Goal: Check status: Check status

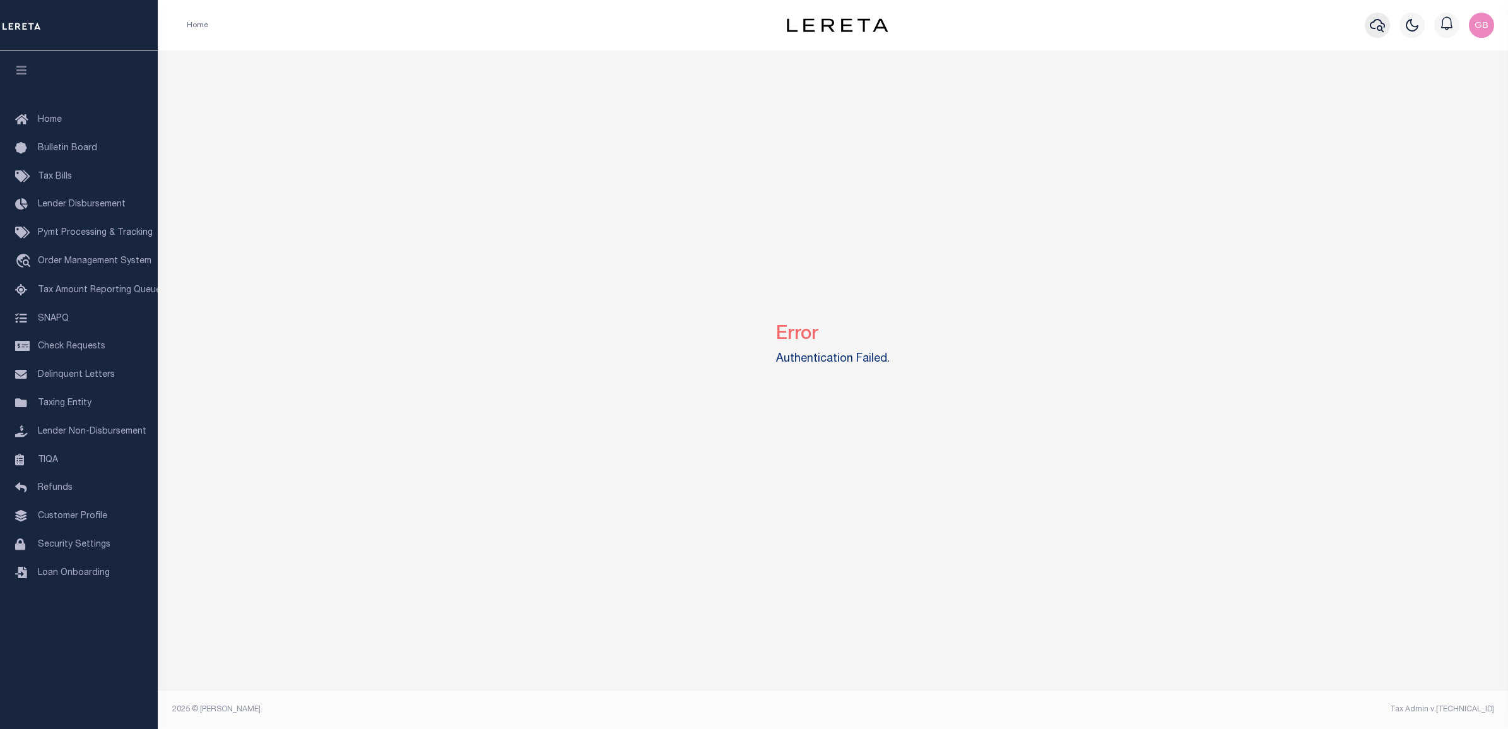
click at [1380, 27] on icon "button" at bounding box center [1377, 25] width 15 height 13
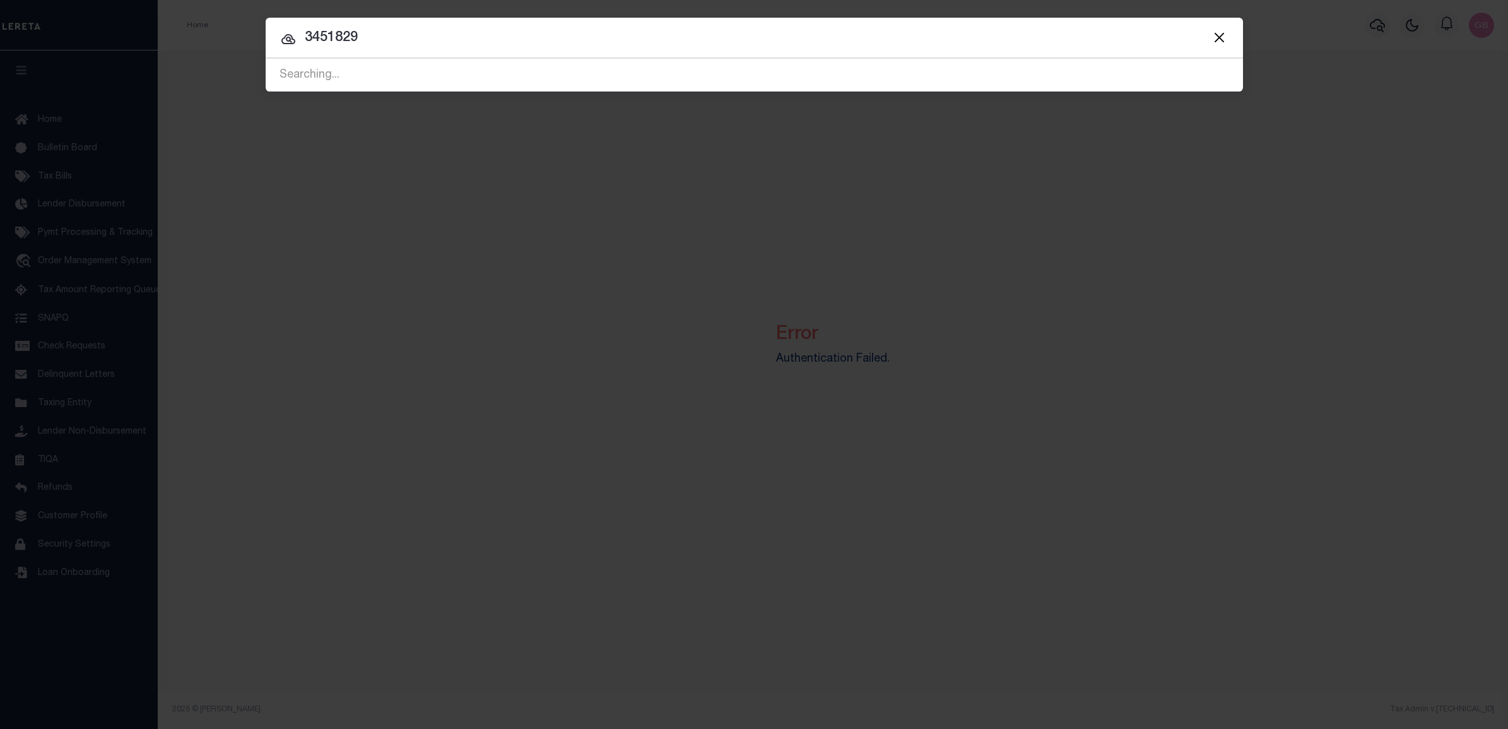
type input "3451829"
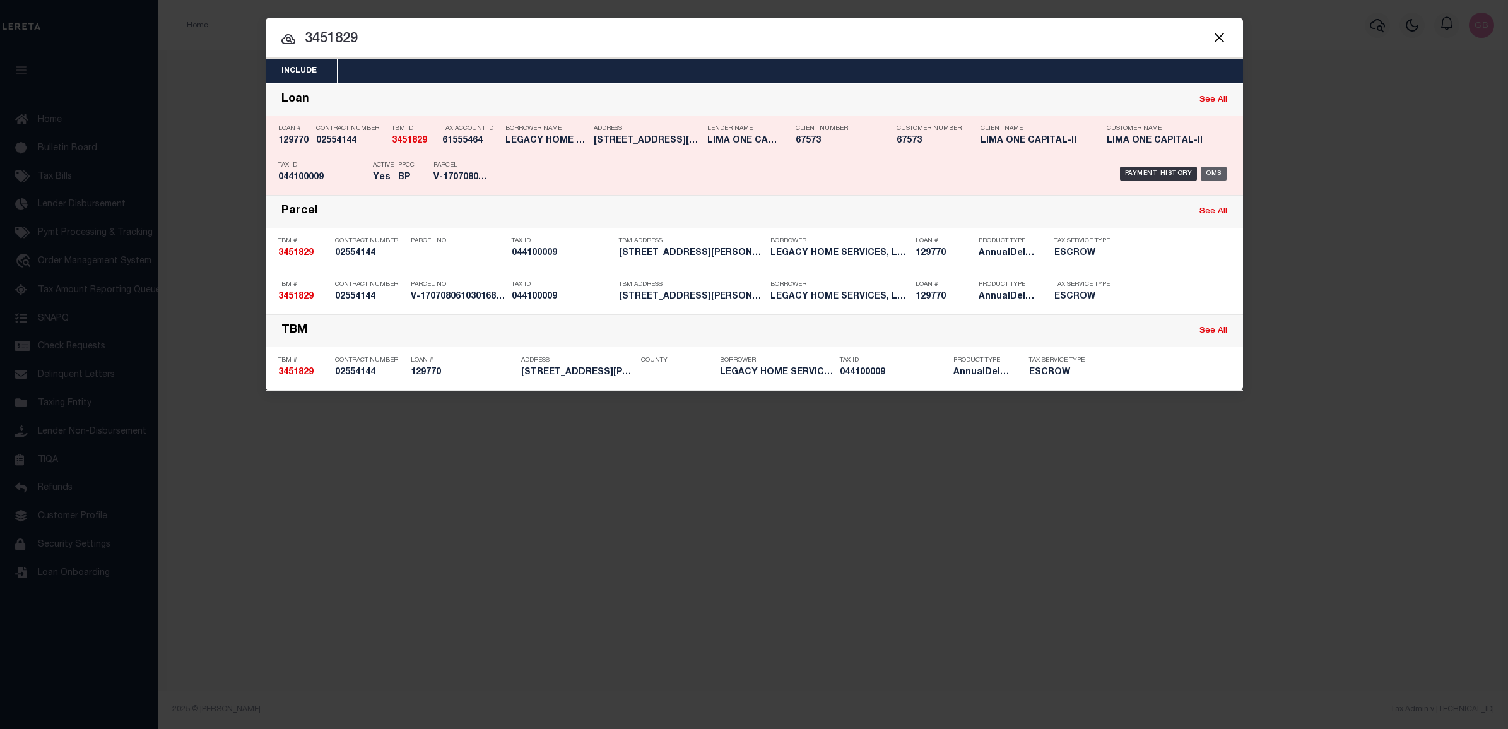
click at [1209, 175] on div "OMS" at bounding box center [1214, 174] width 26 height 14
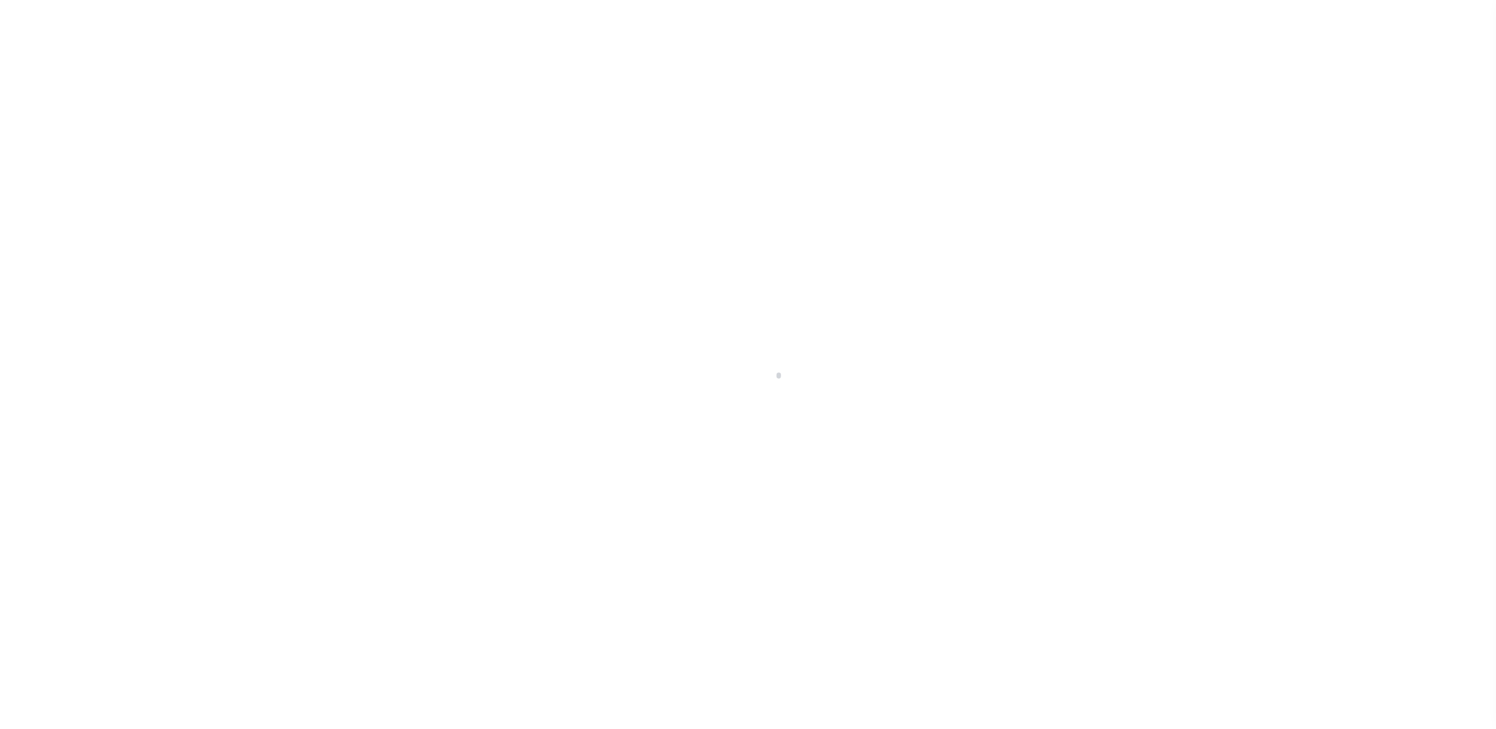
type input "129770"
type input "LEGACY HOME SERVICES, LLC"
select select
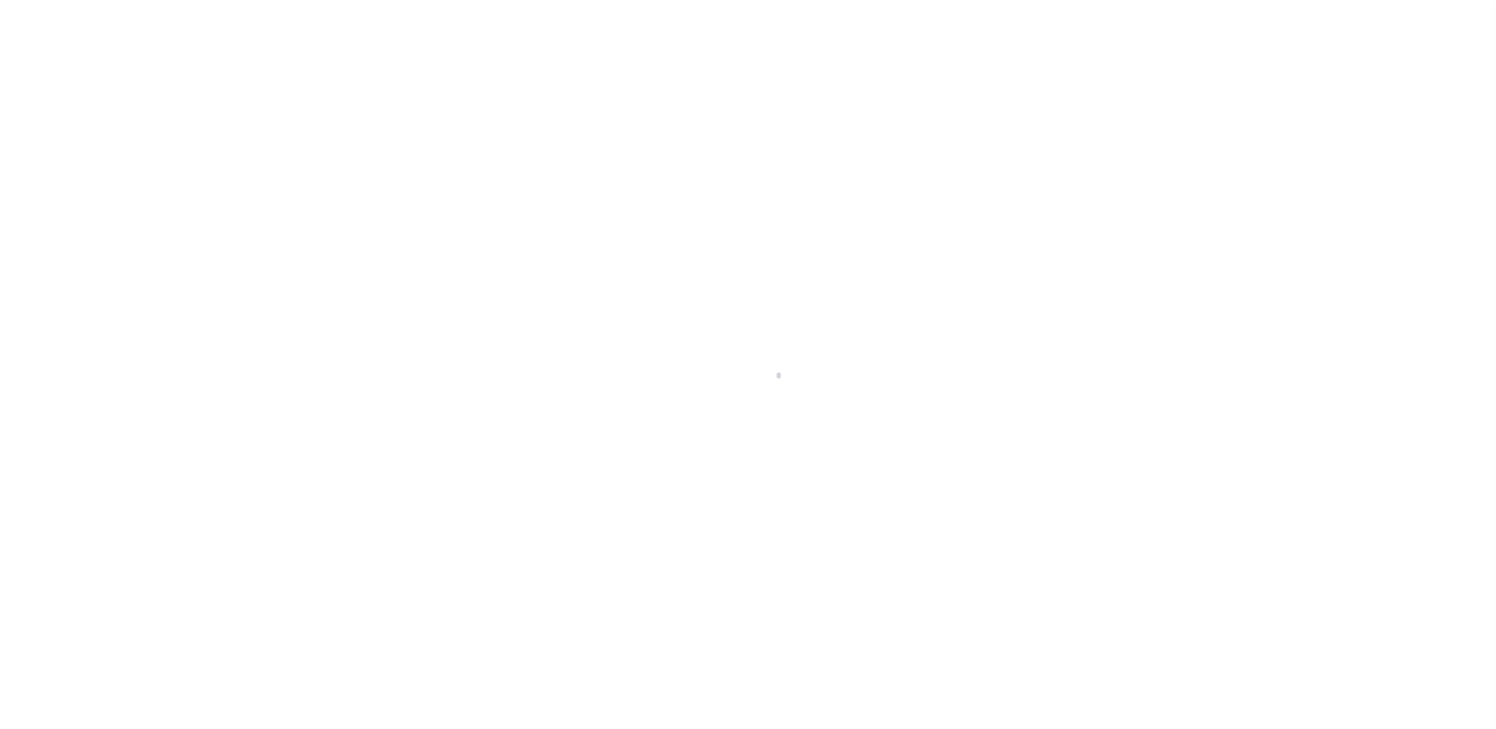
select select
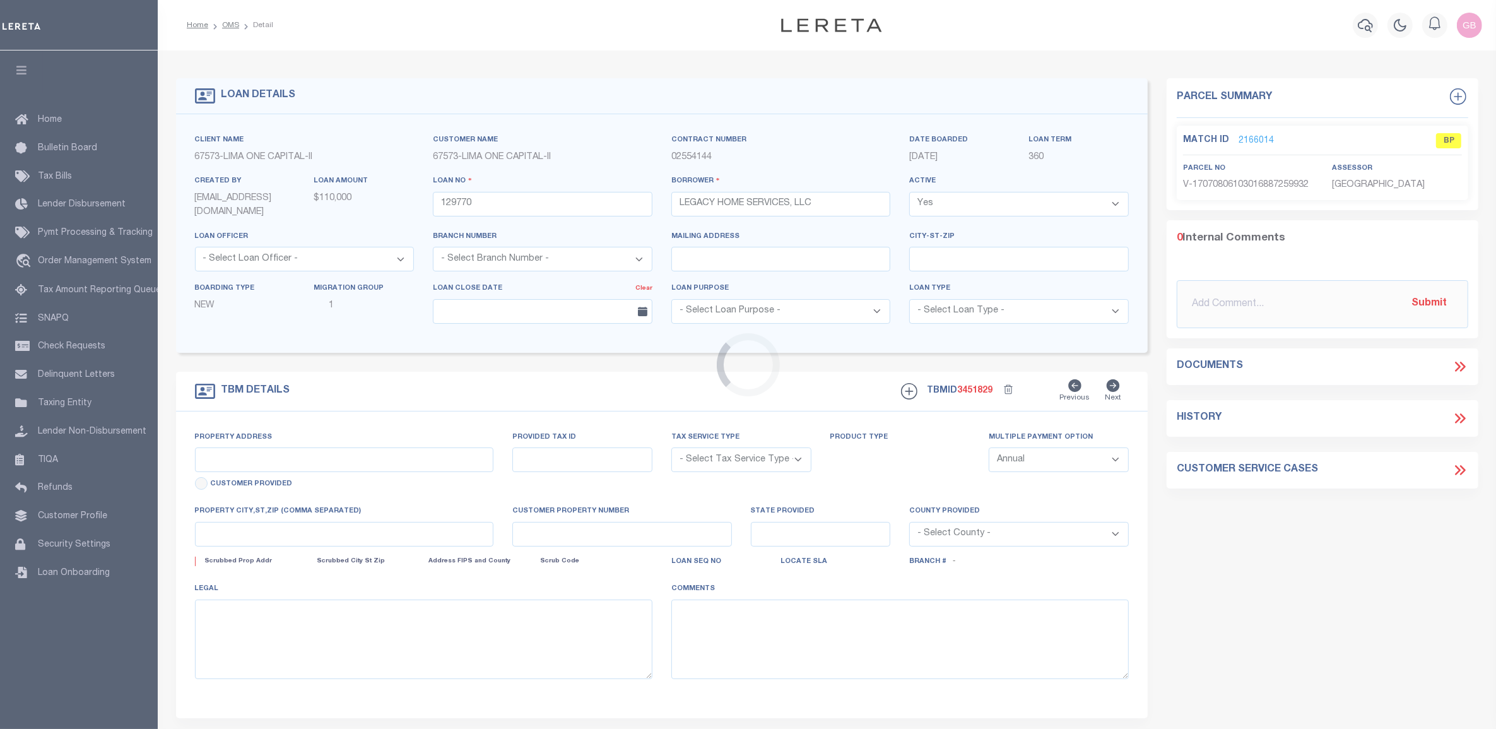
type input "[STREET_ADDRESS][PERSON_NAME]"
radio input "true"
select select "Escrow"
select select
type input "[GEOGRAPHIC_DATA] VA 23803"
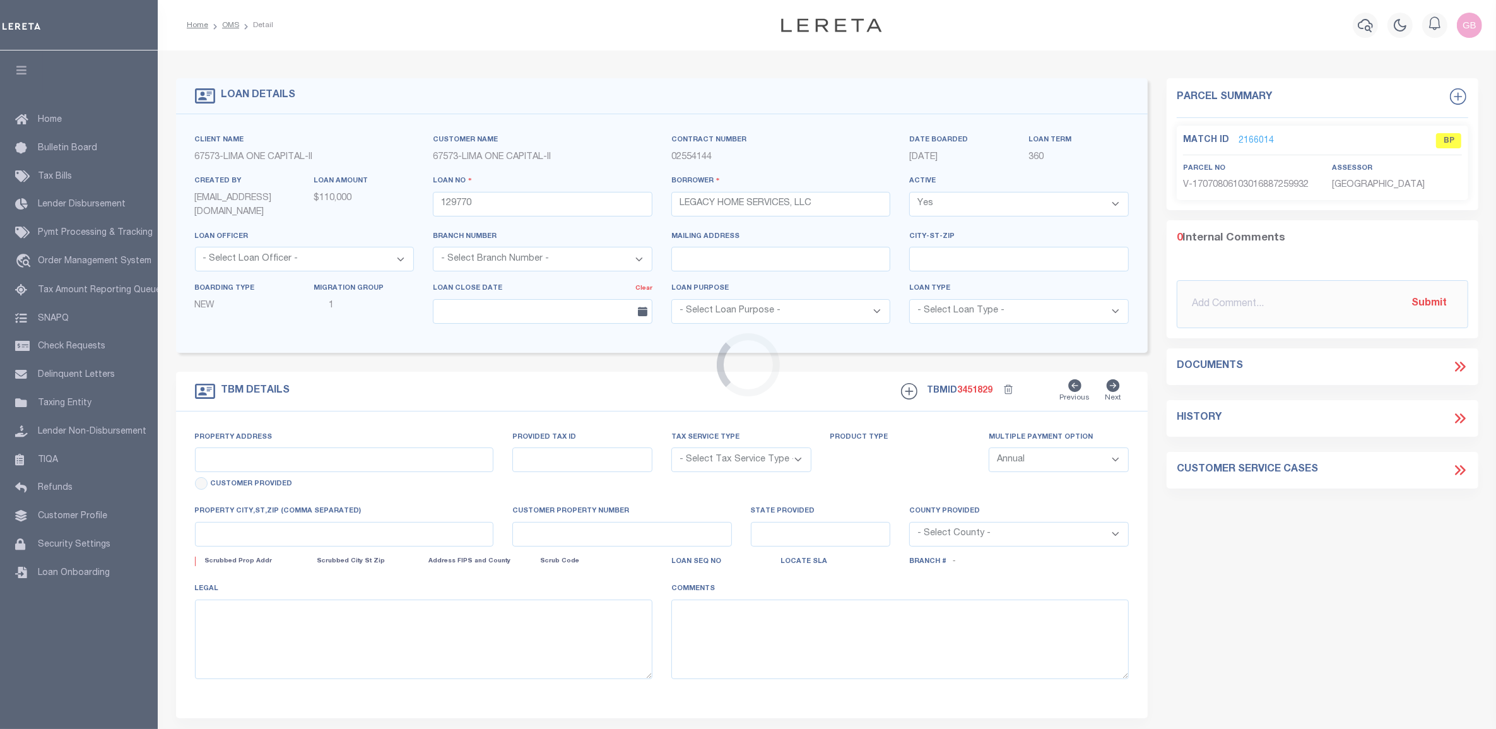
type input "129770"
type input "VA"
type textarea "COLLECTOR: ENTITY: PARCEL: 44100009"
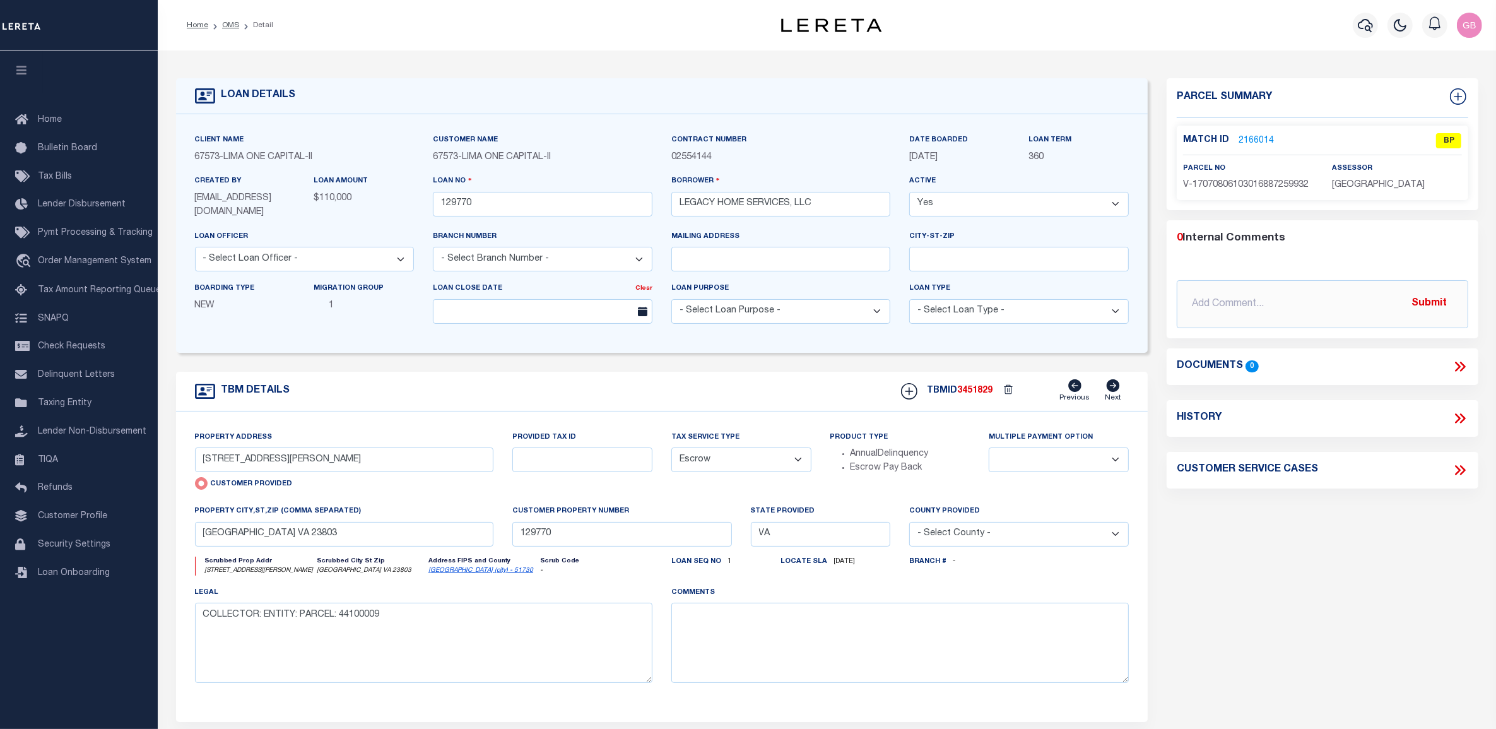
click at [1247, 137] on link "2166014" at bounding box center [1256, 140] width 35 height 13
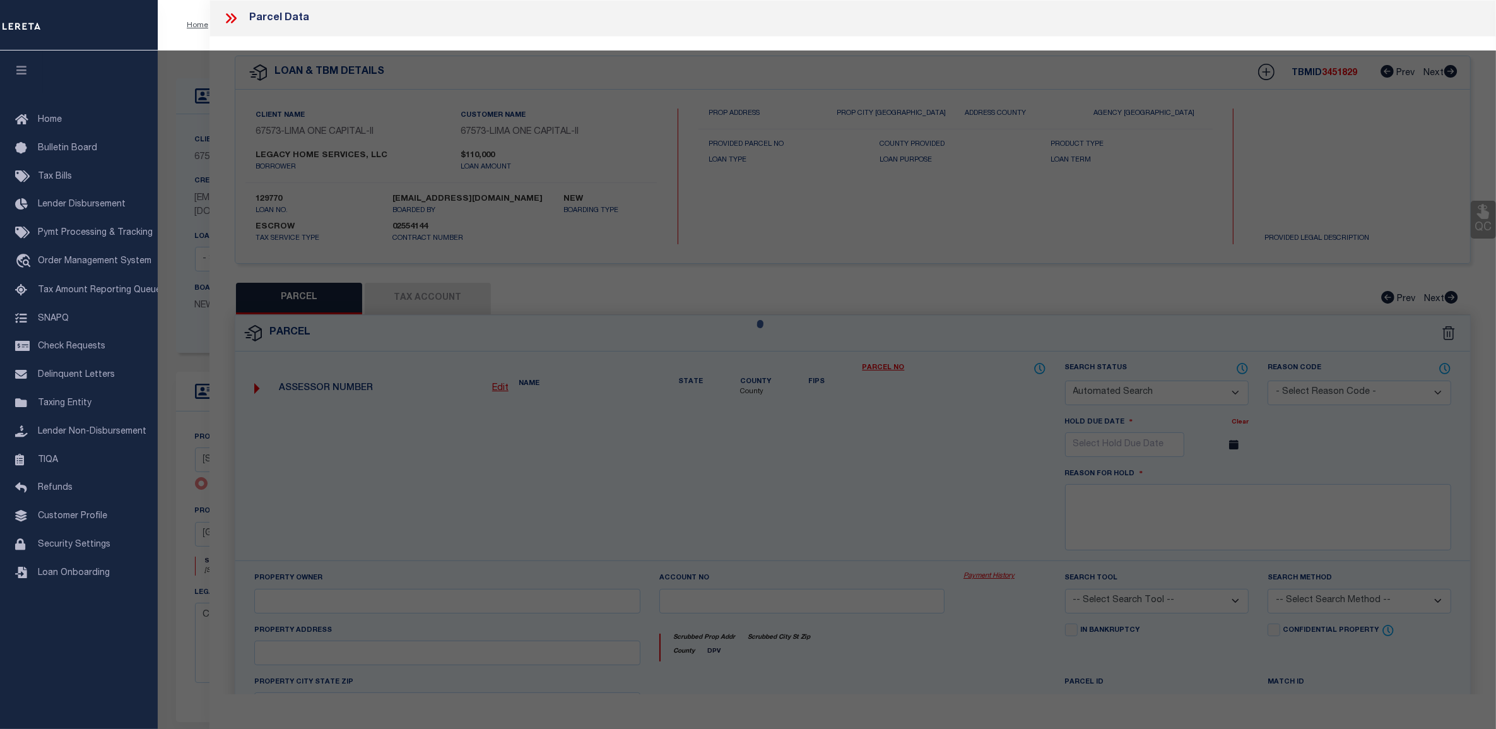
checkbox input "false"
select select "BP"
select select "AGW"
select select
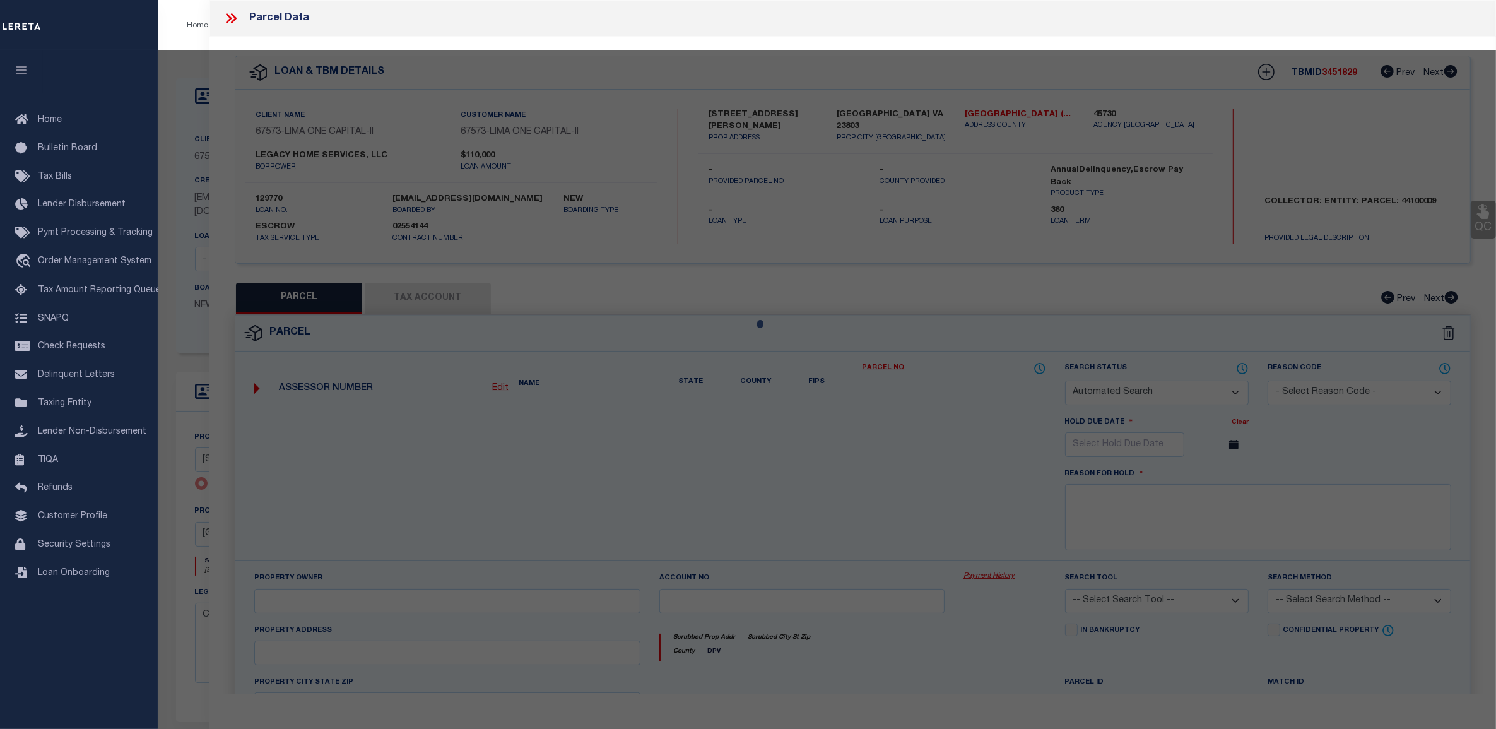
type input "[STREET_ADDRESS][PERSON_NAME]"
checkbox input "false"
type input "[GEOGRAPHIC_DATA] VA 23803"
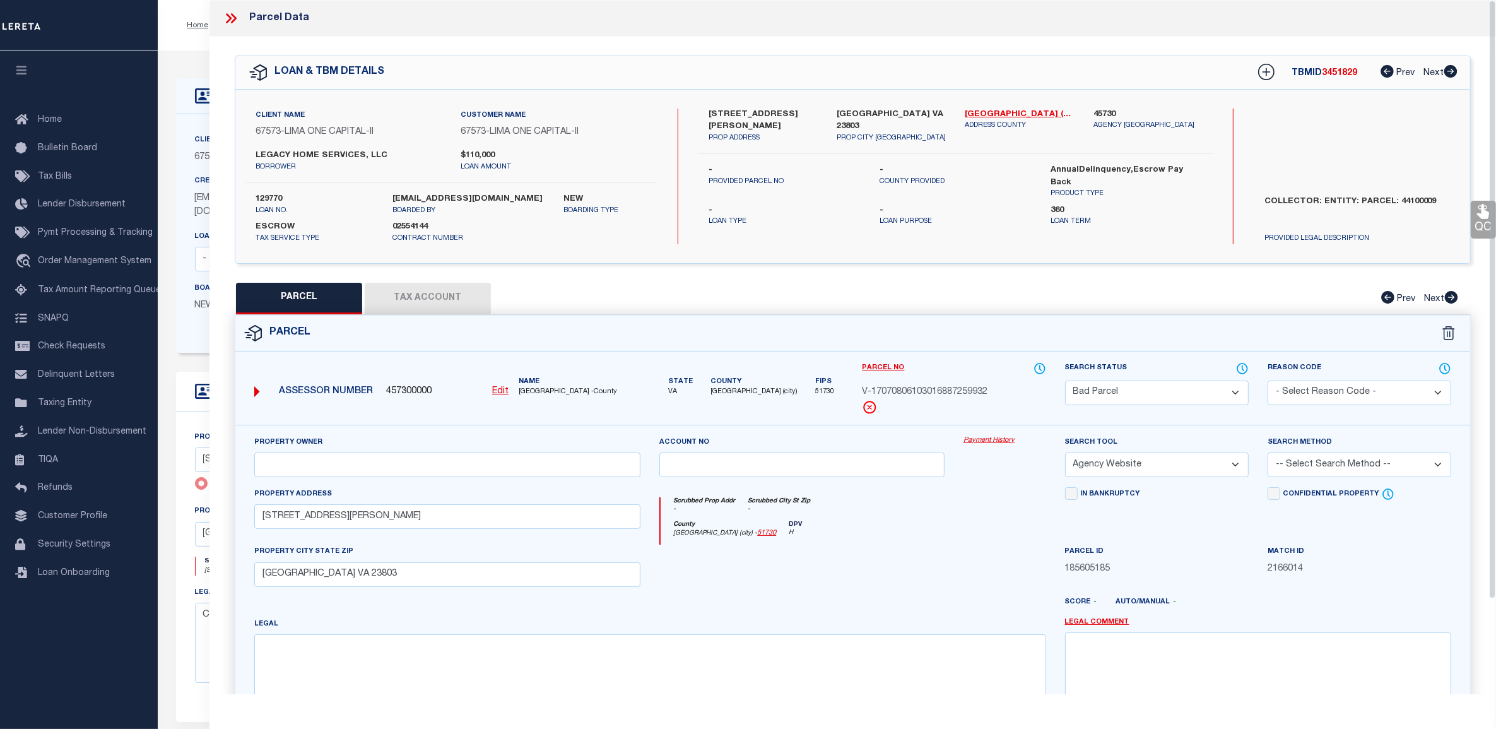
click at [991, 440] on link "Payment History" at bounding box center [1005, 440] width 83 height 11
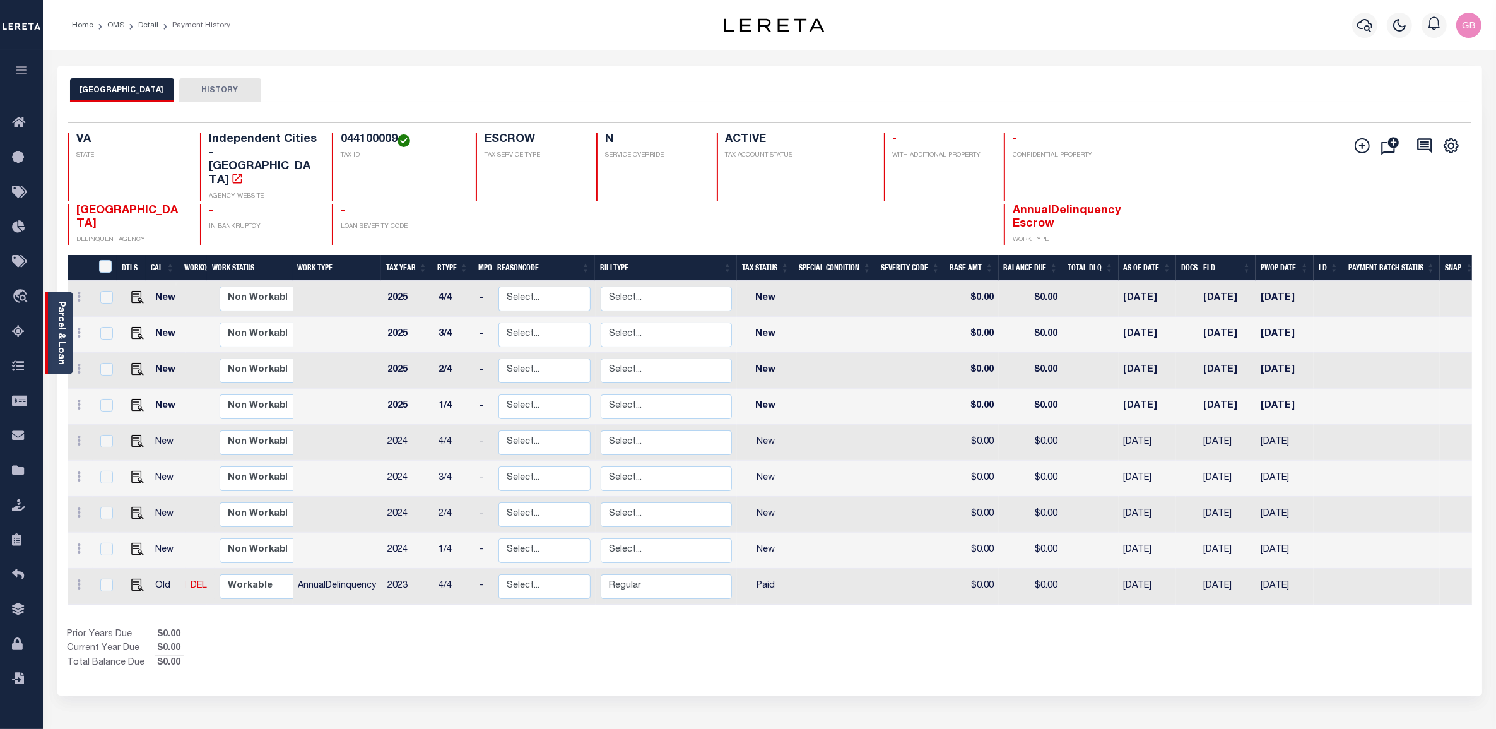
click at [62, 330] on link "Parcel & Loan" at bounding box center [60, 333] width 9 height 64
